Goal: Navigation & Orientation: Find specific page/section

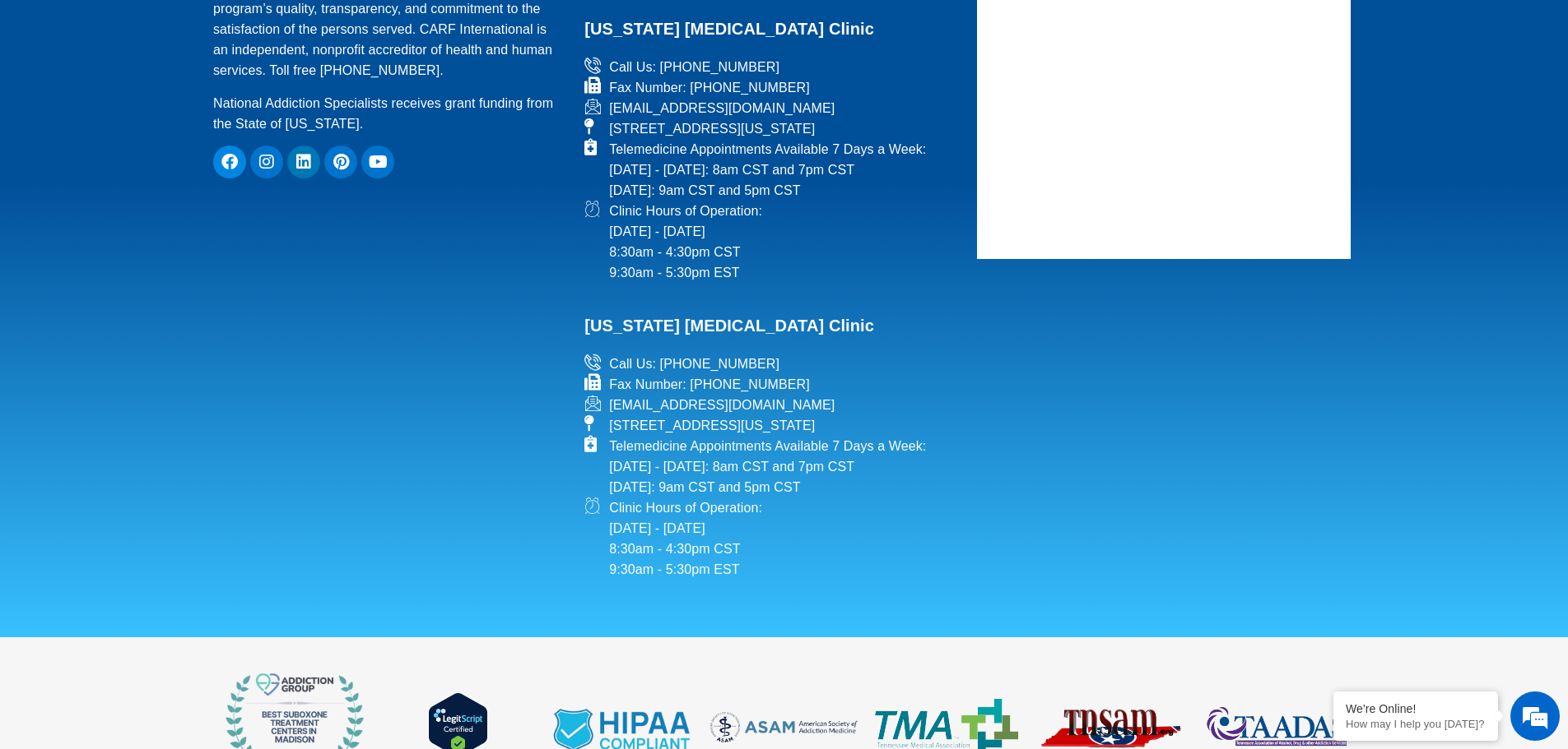
scroll to position [7782, 0]
